Goal: Obtain resource: Obtain resource

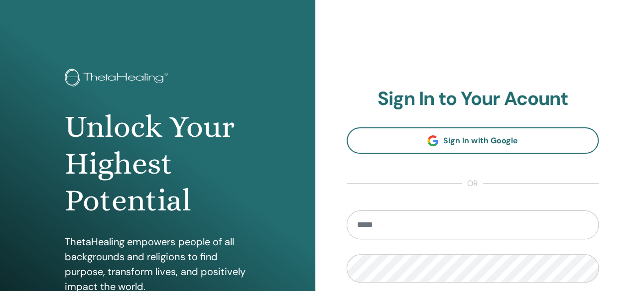
click at [402, 198] on section "Sign In to Your Acount Sign In with Google or Remember Me Sign In" at bounding box center [473, 219] width 252 height 263
click at [383, 228] on input "email" at bounding box center [473, 225] width 252 height 29
type input "**********"
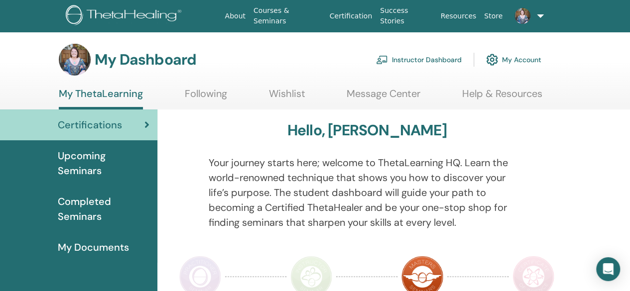
click at [412, 58] on link "Instructor Dashboard" at bounding box center [419, 60] width 86 height 22
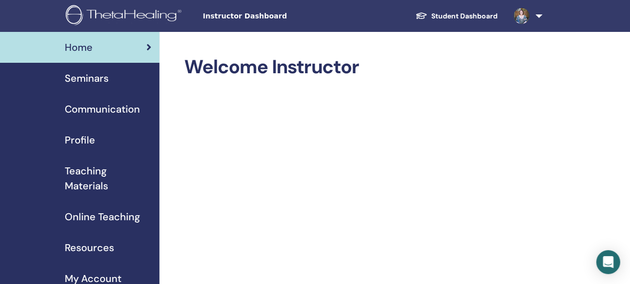
click at [90, 173] on span "Teaching Materials" at bounding box center [108, 178] width 87 height 30
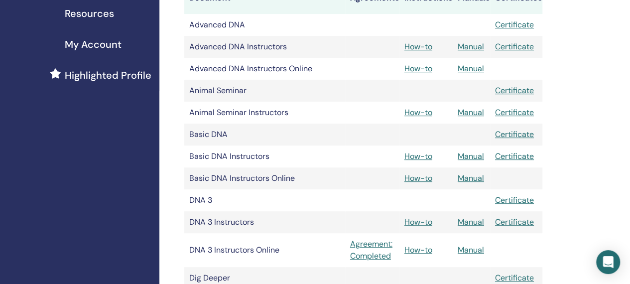
scroll to position [235, 0]
click at [471, 153] on link "Manual" at bounding box center [471, 155] width 26 height 10
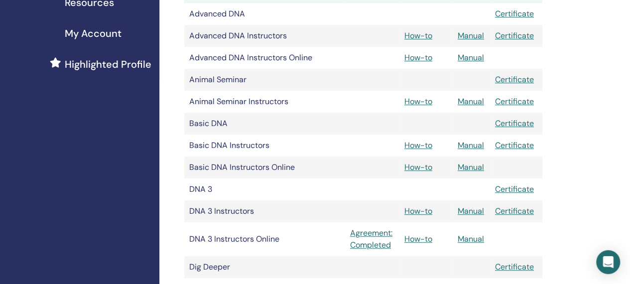
scroll to position [253, 0]
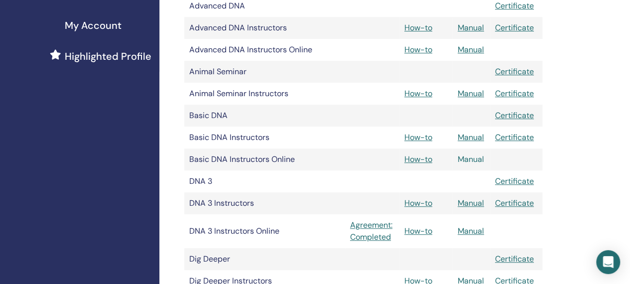
click at [471, 159] on link "Manual" at bounding box center [471, 159] width 26 height 10
